Goal: Task Accomplishment & Management: Manage account settings

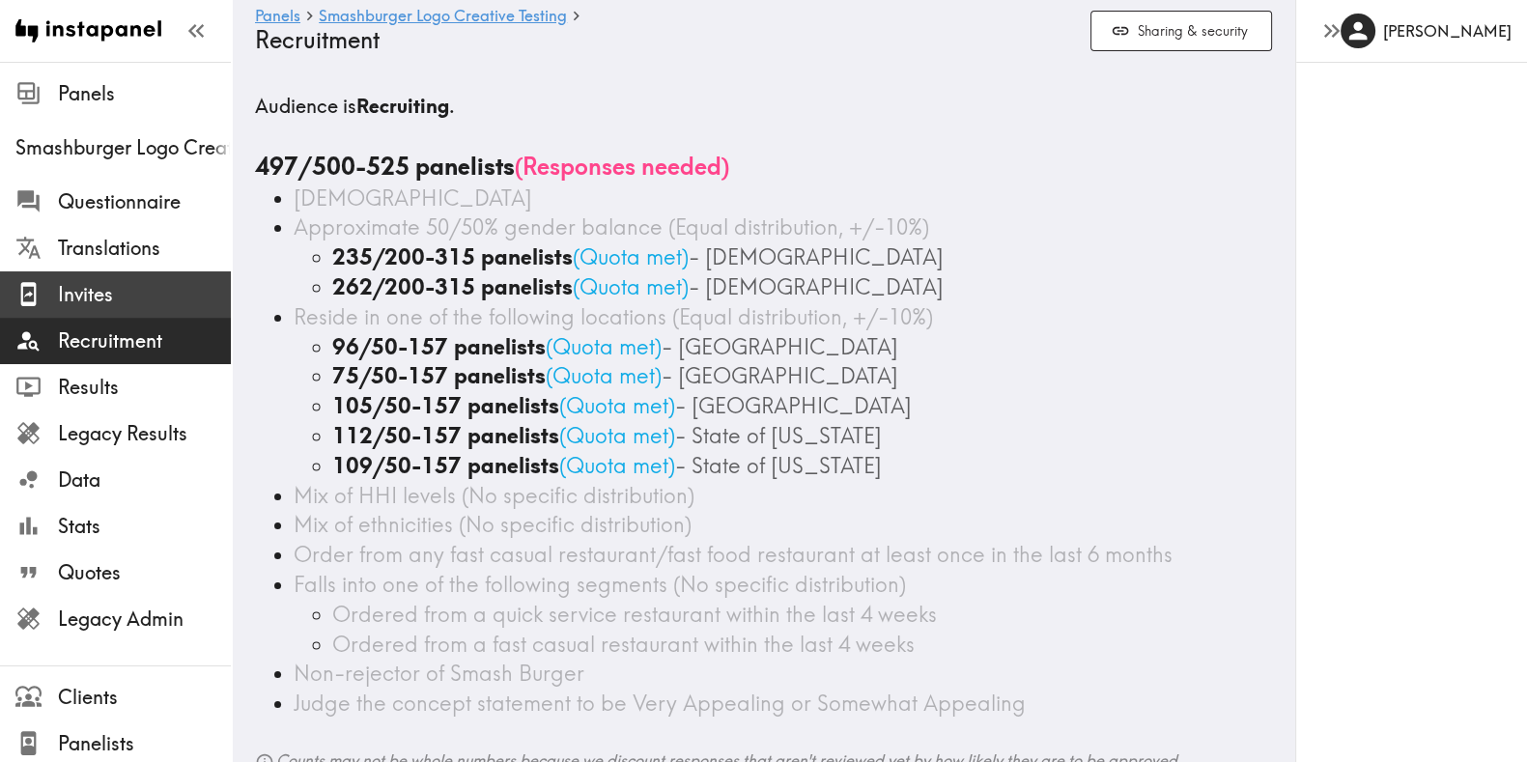
click at [116, 300] on span "Invites" at bounding box center [144, 294] width 173 height 27
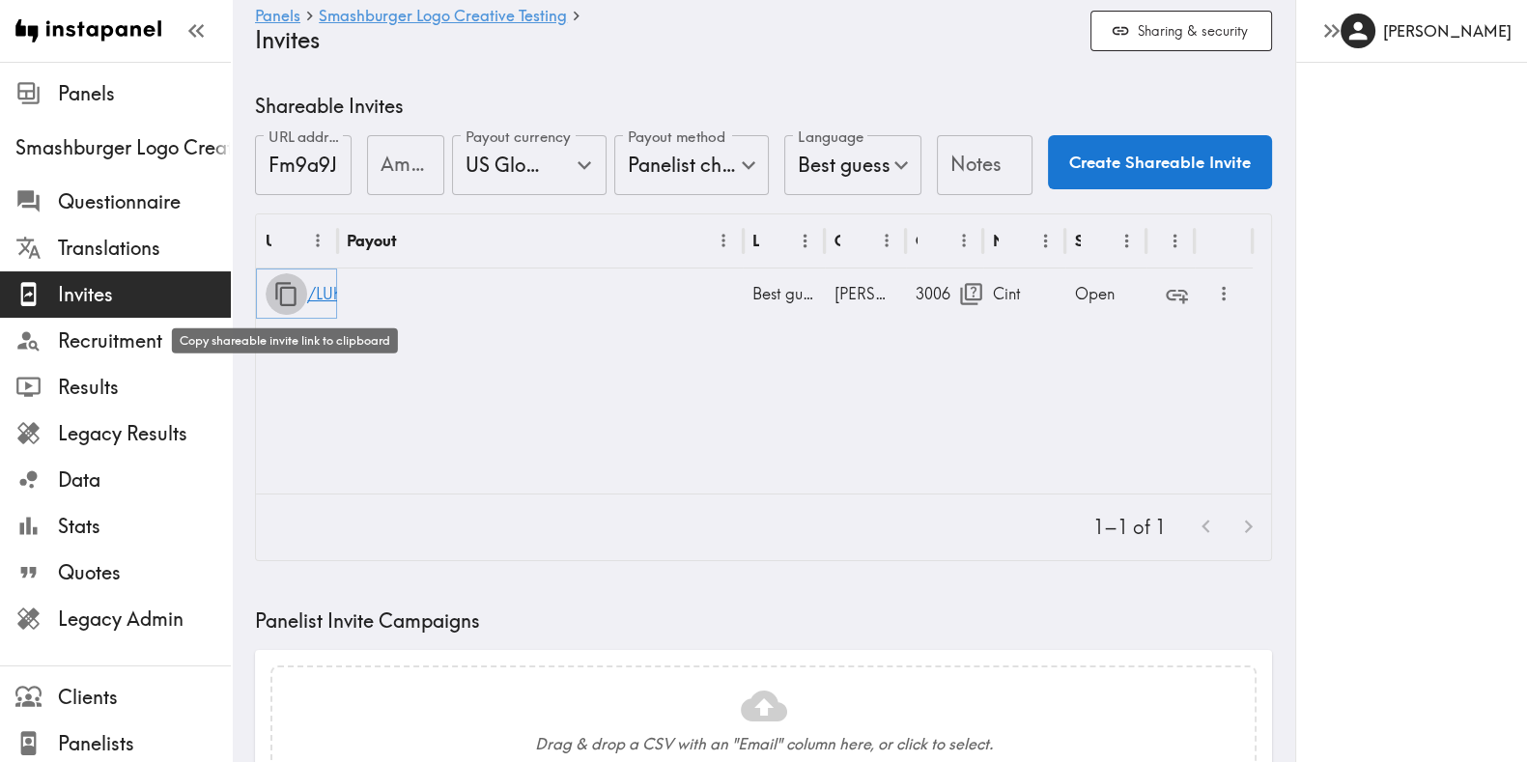
click at [285, 296] on icon "button" at bounding box center [286, 294] width 26 height 26
